Goal: Task Accomplishment & Management: Use online tool/utility

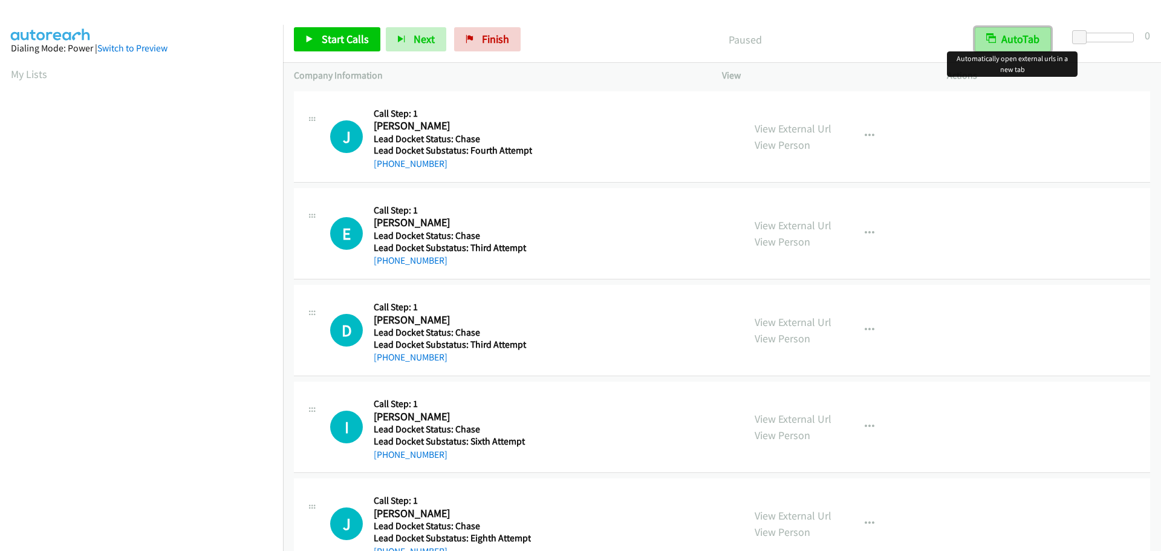
click at [1040, 39] on button "AutoTab" at bounding box center [1013, 39] width 76 height 24
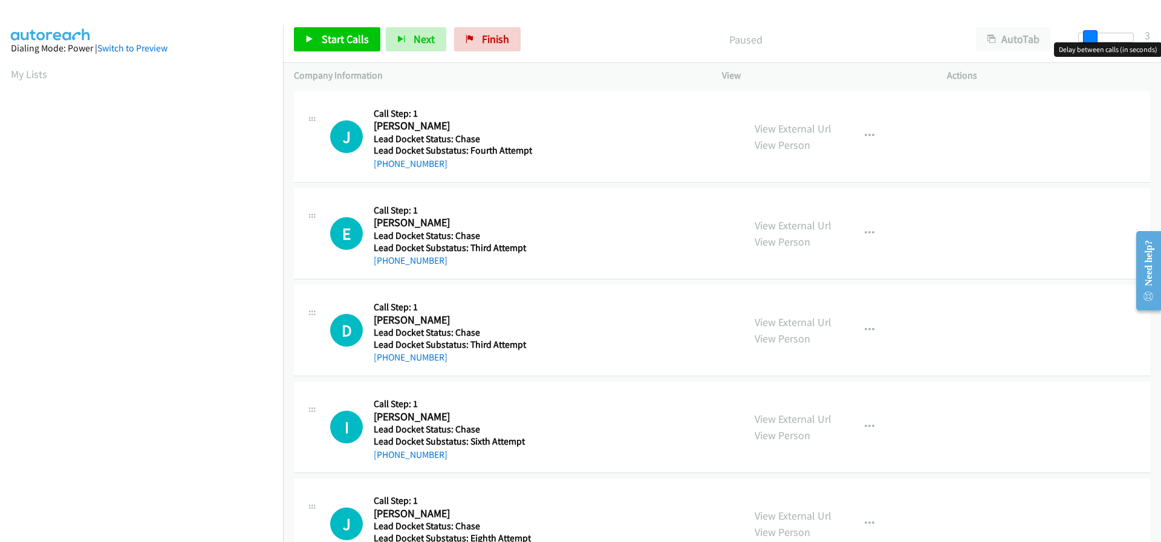
drag, startPoint x: 1077, startPoint y: 38, endPoint x: 1085, endPoint y: 39, distance: 8.5
click at [1085, 39] on span at bounding box center [1090, 37] width 15 height 15
click at [1088, 40] on span at bounding box center [1094, 37] width 15 height 15
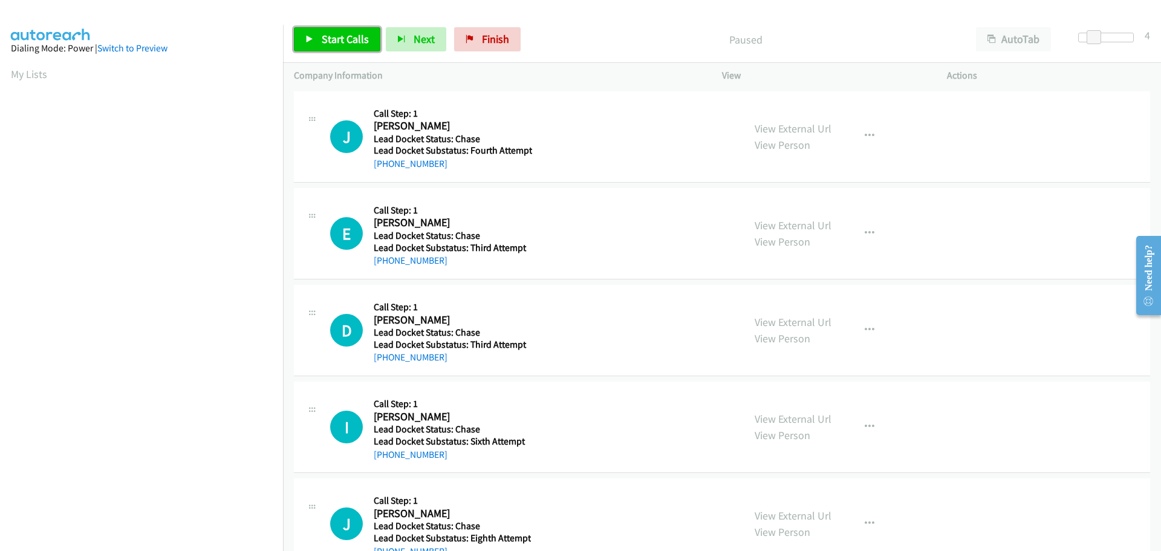
click at [348, 36] on span "Start Calls" at bounding box center [345, 39] width 47 height 14
drag, startPoint x: 445, startPoint y: 168, endPoint x: 385, endPoint y: 168, distance: 59.9
click at [385, 168] on div "+1 330-727-0370" at bounding box center [453, 164] width 158 height 15
copy link "330-727-0370"
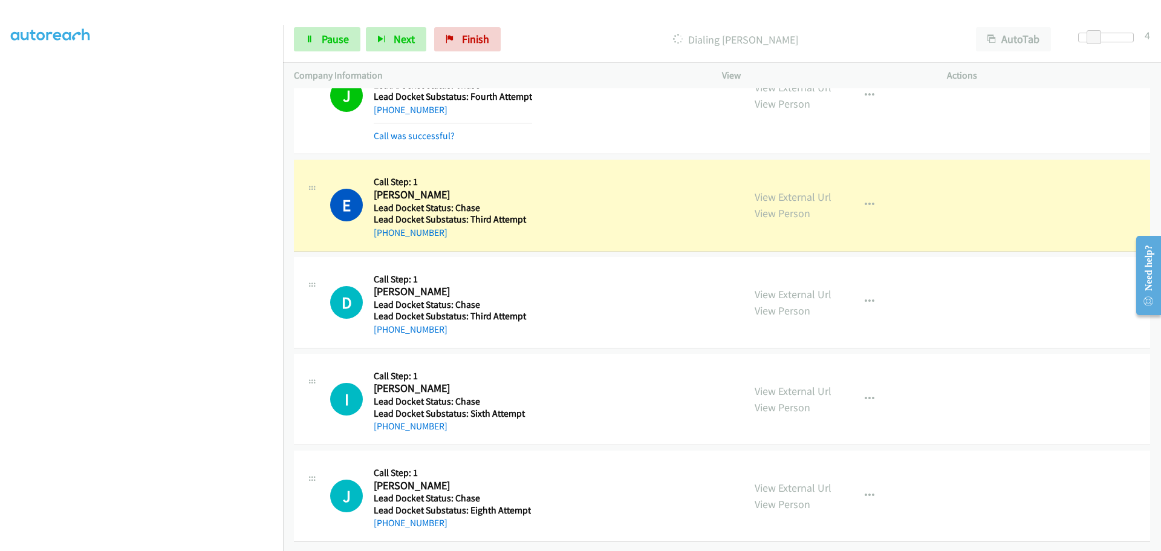
scroll to position [63, 0]
drag, startPoint x: 450, startPoint y: 223, endPoint x: 387, endPoint y: 224, distance: 63.5
click at [387, 226] on div "+1 252-717-7774" at bounding box center [451, 233] width 155 height 15
copy link "252-717-7774"
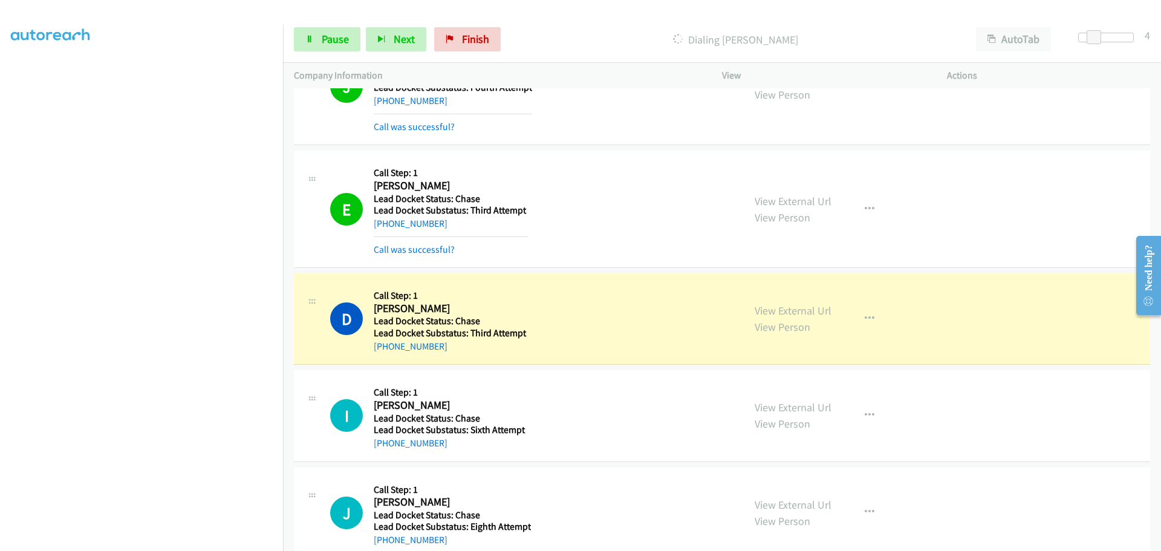
drag, startPoint x: 440, startPoint y: 353, endPoint x: 382, endPoint y: 354, distance: 58.1
click at [382, 354] on div "D Callback Scheduled Call Step: 1 Daniel Schmidt America/New_York Lead Docket S…" at bounding box center [722, 318] width 857 height 91
copy link "770-710-5245"
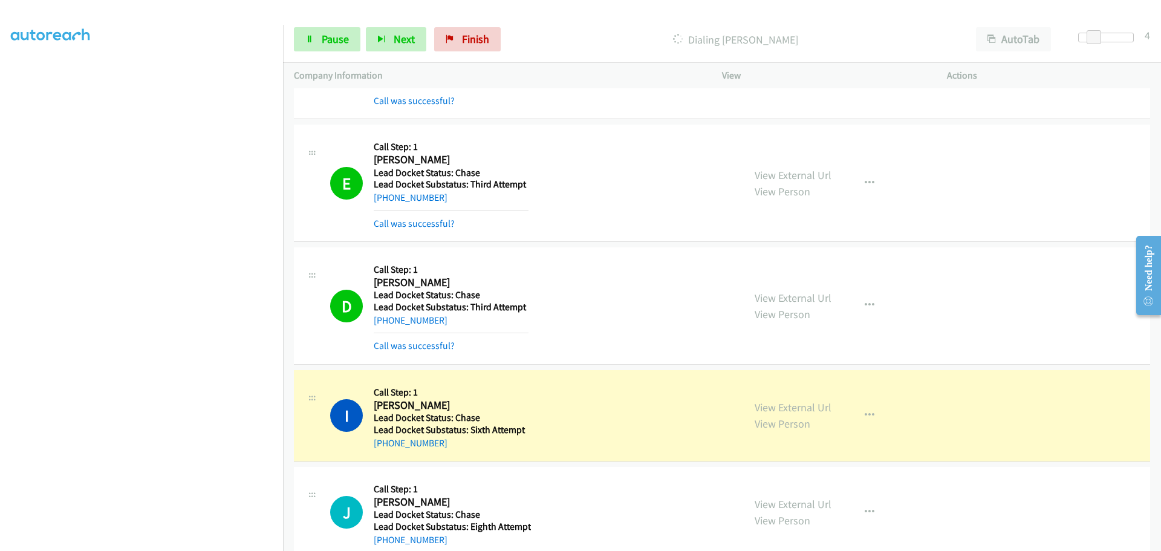
scroll to position [114, 0]
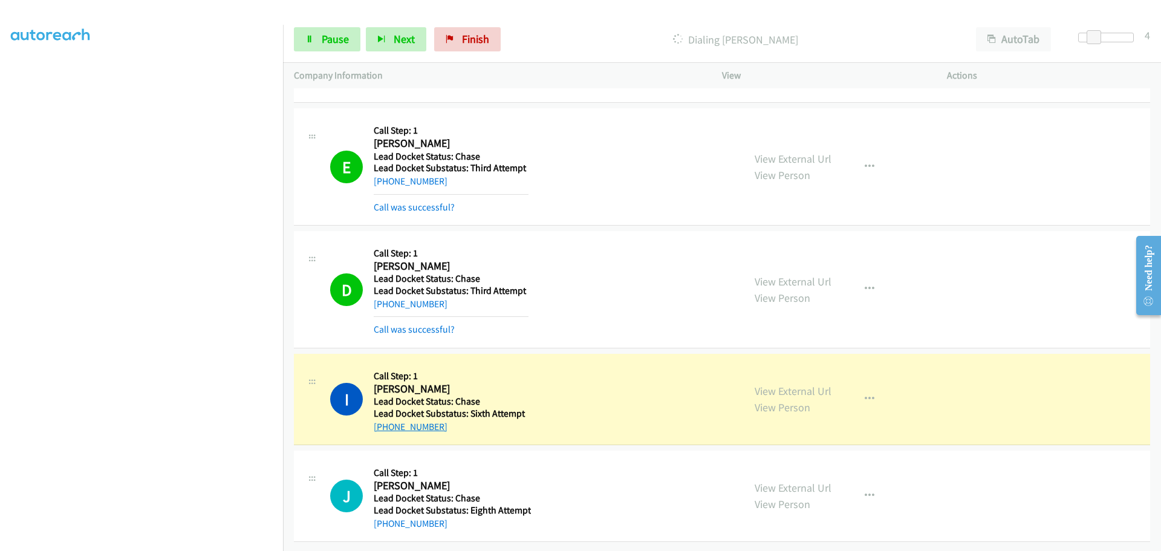
drag, startPoint x: 450, startPoint y: 420, endPoint x: 391, endPoint y: 421, distance: 59.3
click at [387, 422] on div "+1 520-370-3386" at bounding box center [451, 427] width 155 height 15
copy link "520-370-3386"
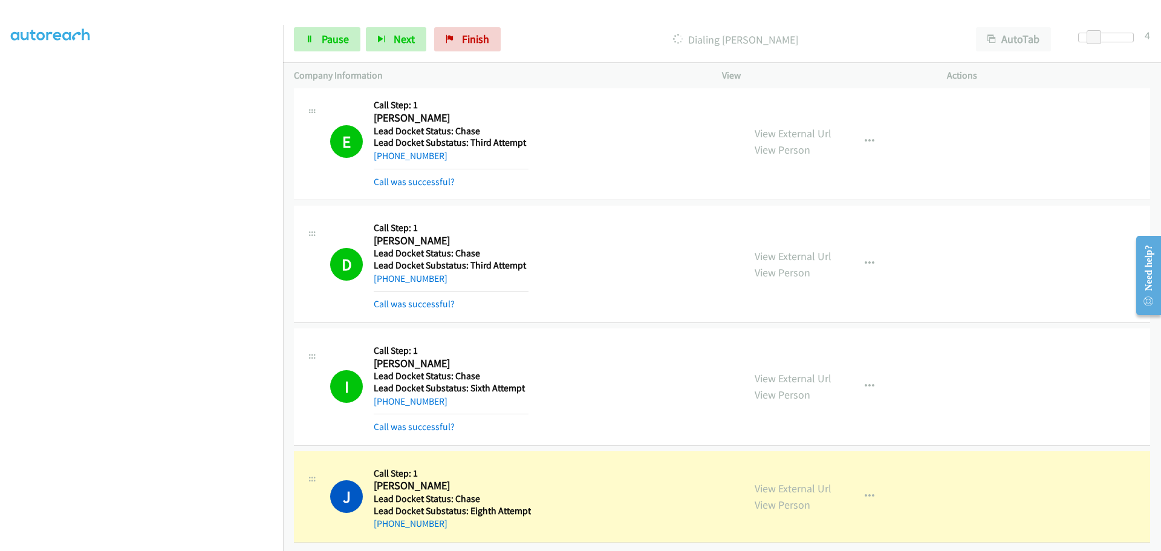
scroll to position [140, 0]
drag, startPoint x: 453, startPoint y: 519, endPoint x: 386, endPoint y: 520, distance: 67.2
click at [386, 520] on div "+1 210-954-7275" at bounding box center [452, 524] width 157 height 15
copy link "210-954-7275"
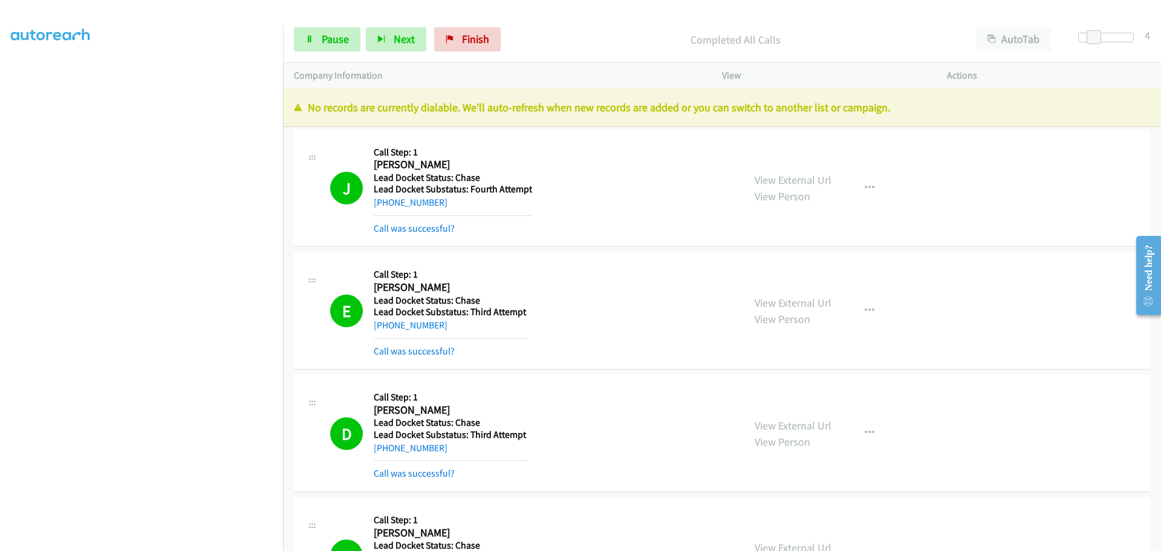
scroll to position [204, 0]
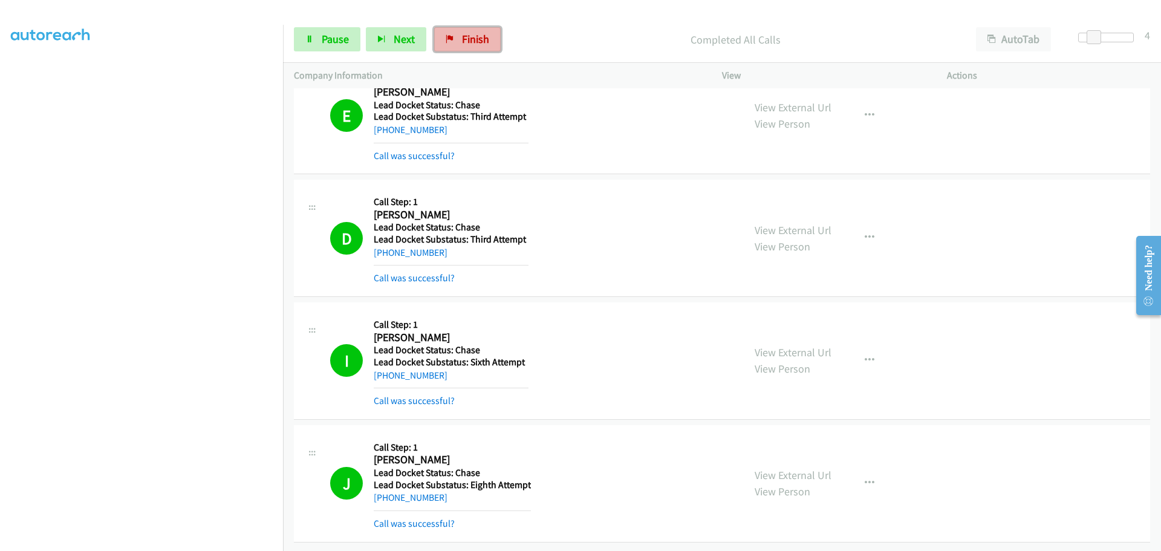
click at [483, 41] on span "Finish" at bounding box center [475, 39] width 27 height 14
